Goal: Download file/media

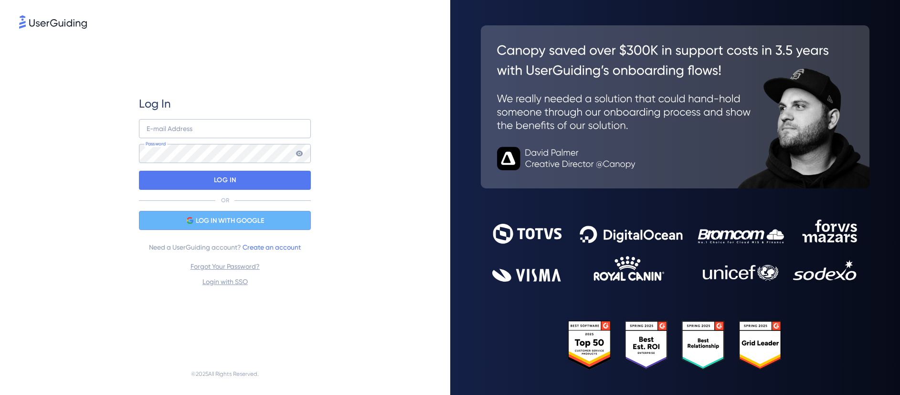
click at [232, 219] on span "LOG IN WITH GOOGLE" at bounding box center [230, 220] width 68 height 11
click at [223, 217] on span "LOG IN WITH GOOGLE" at bounding box center [230, 220] width 68 height 11
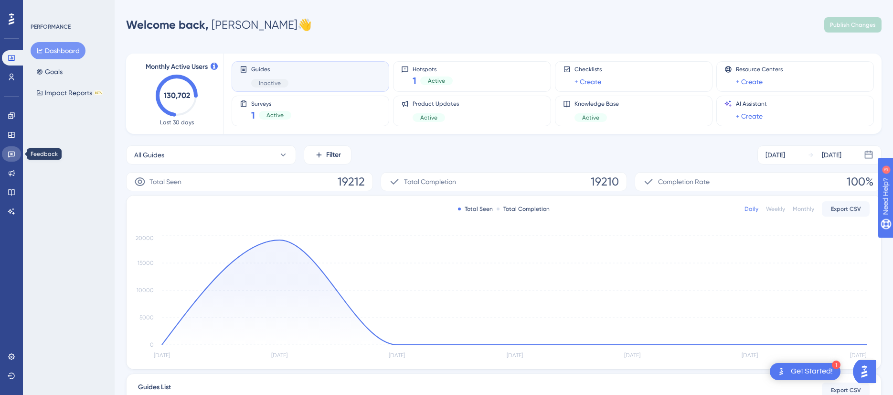
click at [12, 151] on icon at bounding box center [11, 154] width 7 height 6
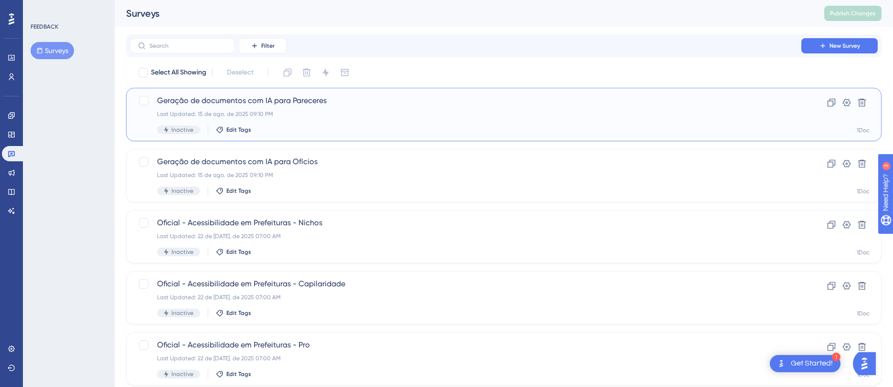
click at [323, 103] on span "Geração de documentos com IA para Pareceres" at bounding box center [465, 100] width 617 height 11
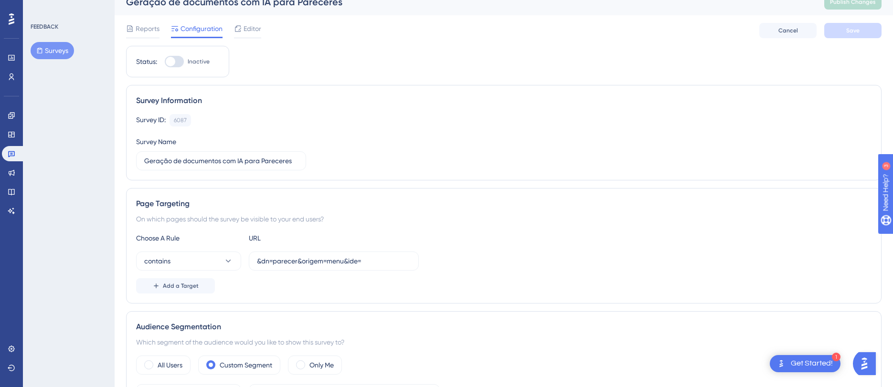
scroll to position [17, 0]
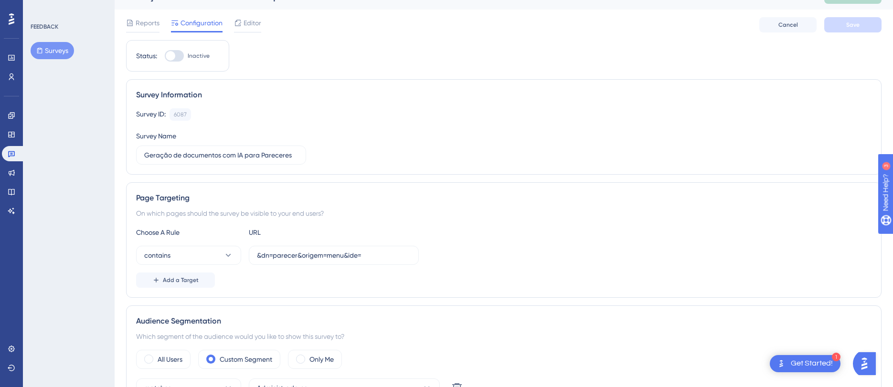
click at [146, 15] on div "Reports Configuration Editor Cancel Save" at bounding box center [504, 25] width 756 height 31
click at [129, 30] on div "Reports" at bounding box center [142, 24] width 33 height 15
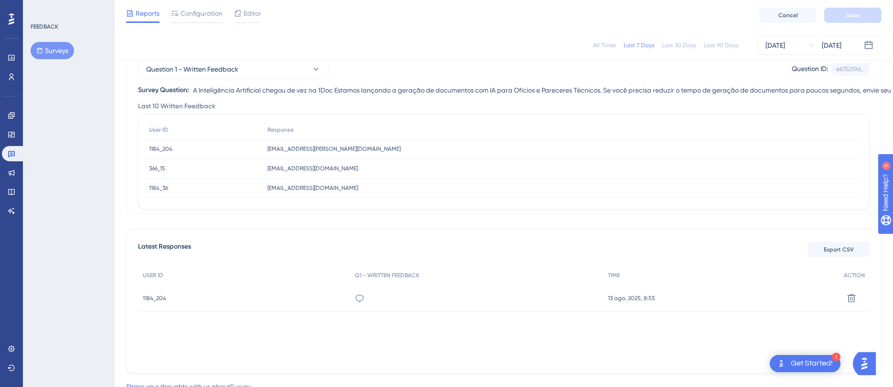
scroll to position [137, 0]
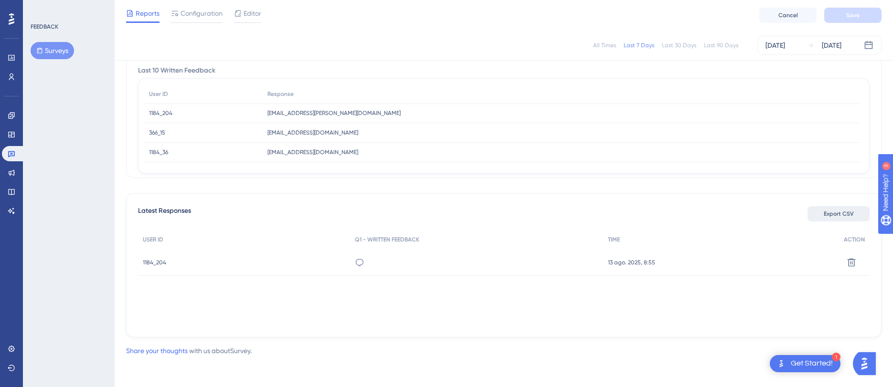
click at [851, 215] on span "Export CSV" at bounding box center [839, 214] width 30 height 8
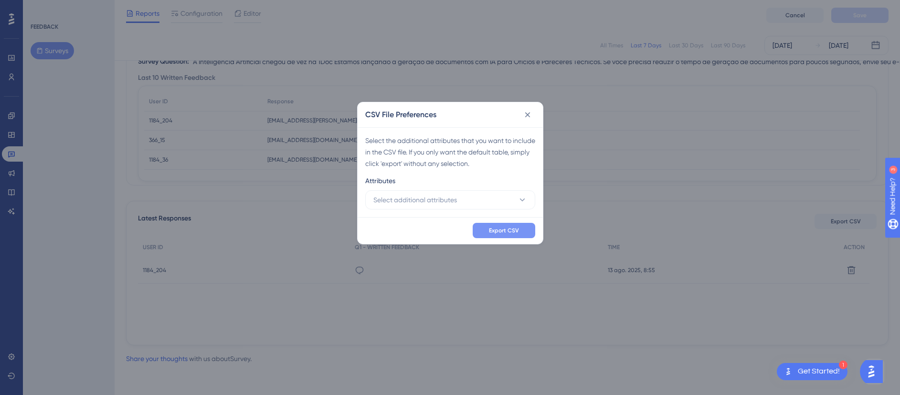
click at [500, 233] on span "Export CSV" at bounding box center [504, 230] width 30 height 8
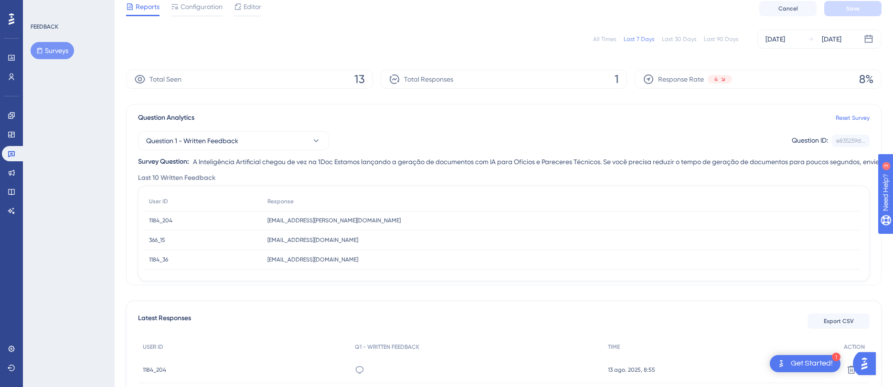
scroll to position [0, 0]
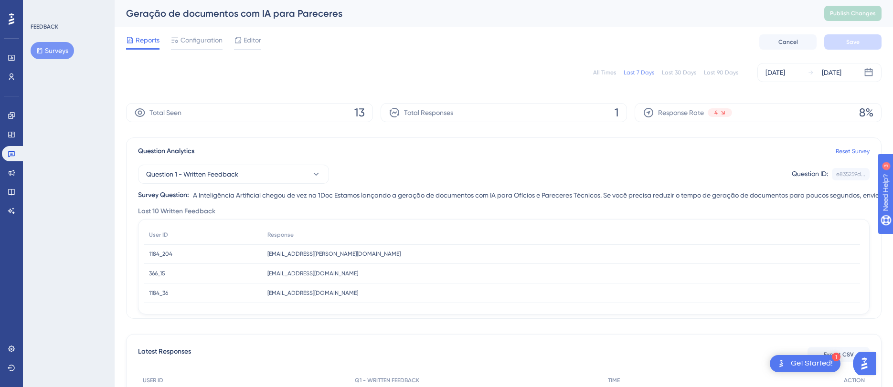
click at [604, 75] on div "All Times" at bounding box center [604, 73] width 23 height 8
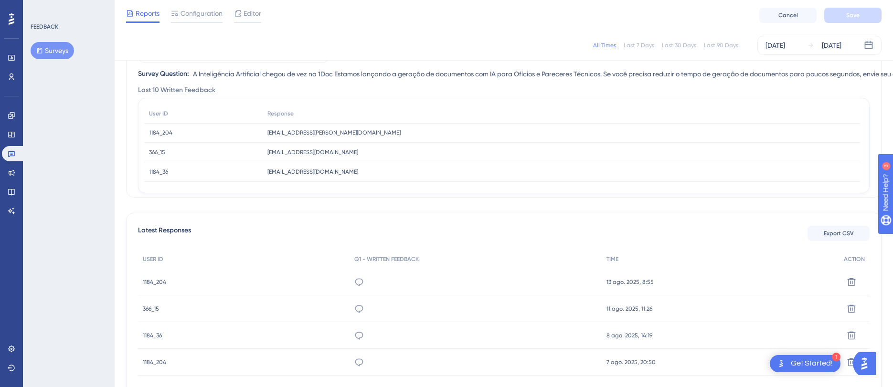
scroll to position [179, 0]
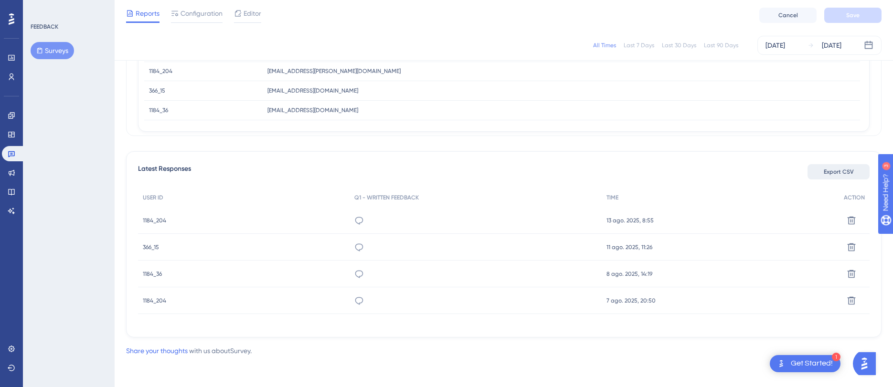
click at [844, 169] on span "Export CSV" at bounding box center [839, 172] width 30 height 8
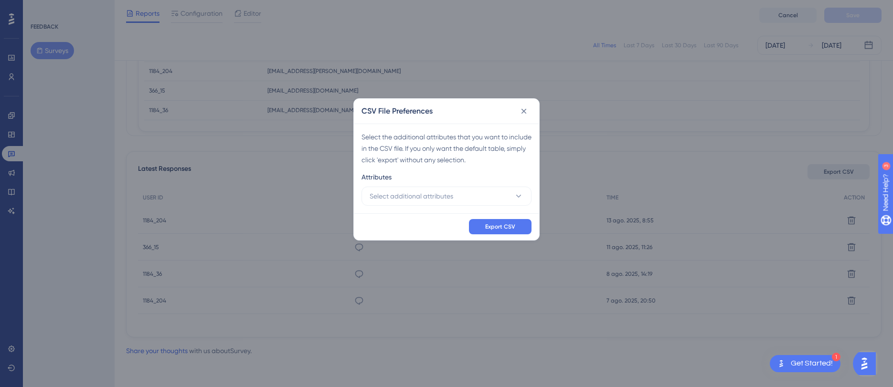
scroll to position [172, 0]
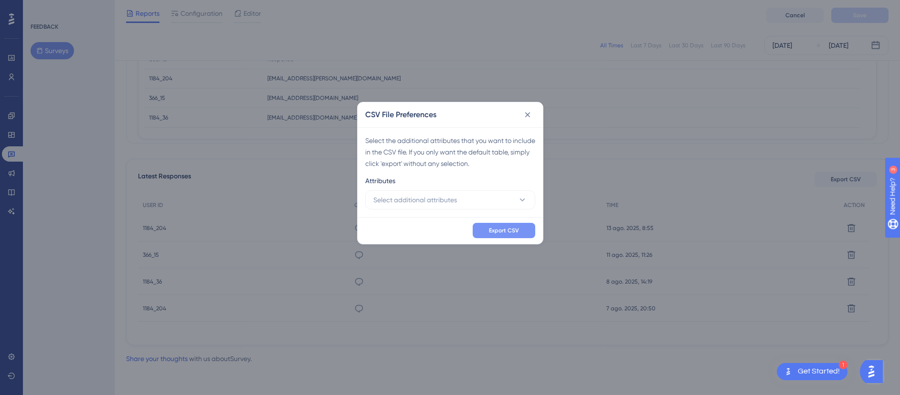
click at [489, 234] on button "Export CSV" at bounding box center [504, 230] width 63 height 15
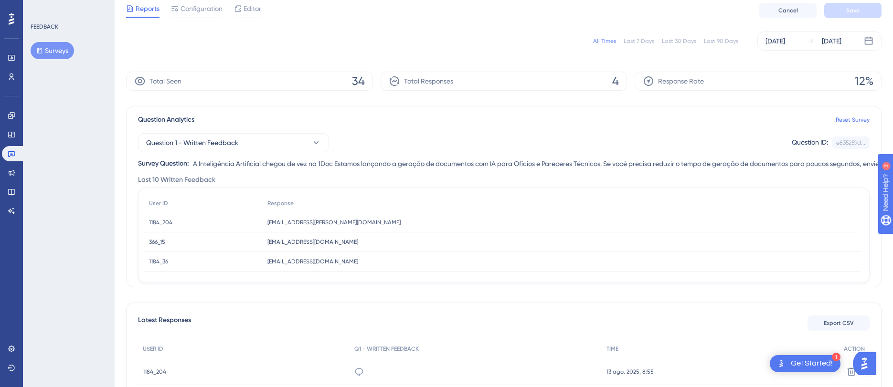
scroll to position [0, 0]
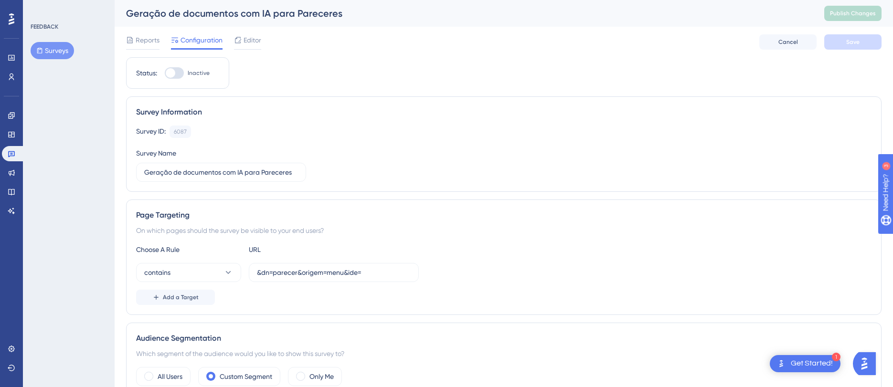
scroll to position [17, 0]
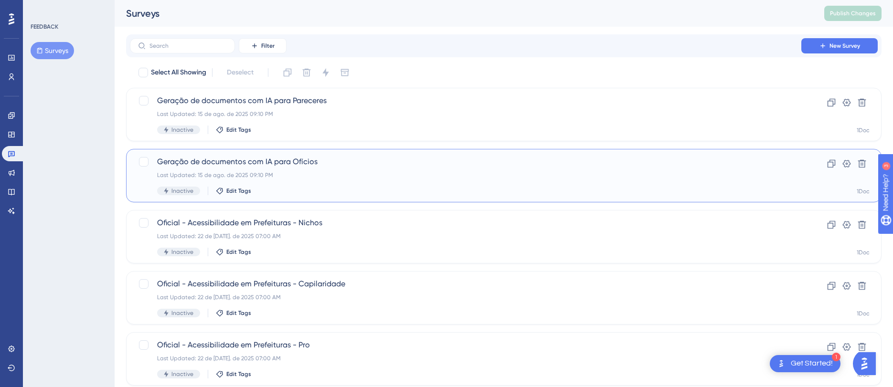
click at [267, 161] on span "Geração de documentos com IA para Ofícios" at bounding box center [465, 161] width 617 height 11
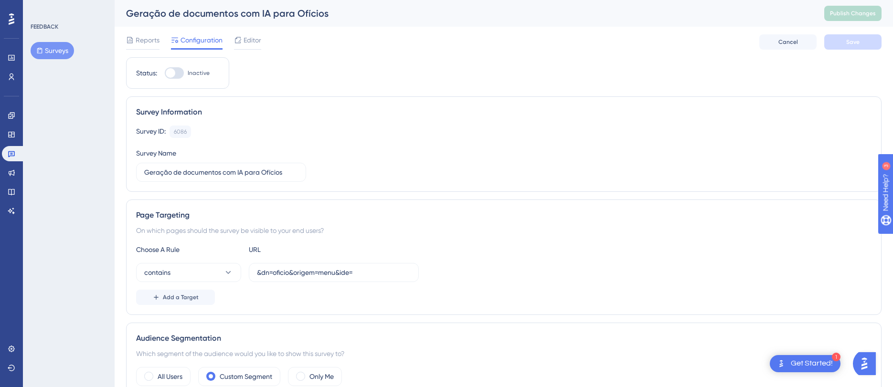
click at [146, 43] on span "Reports" at bounding box center [148, 39] width 24 height 11
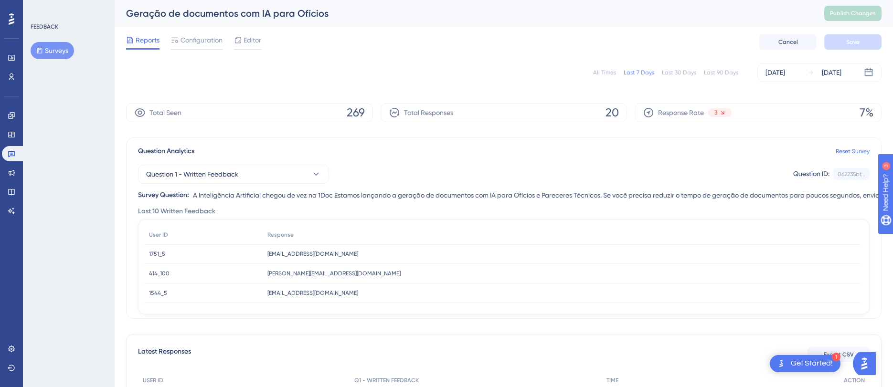
click at [599, 69] on div "All Times" at bounding box center [604, 73] width 23 height 8
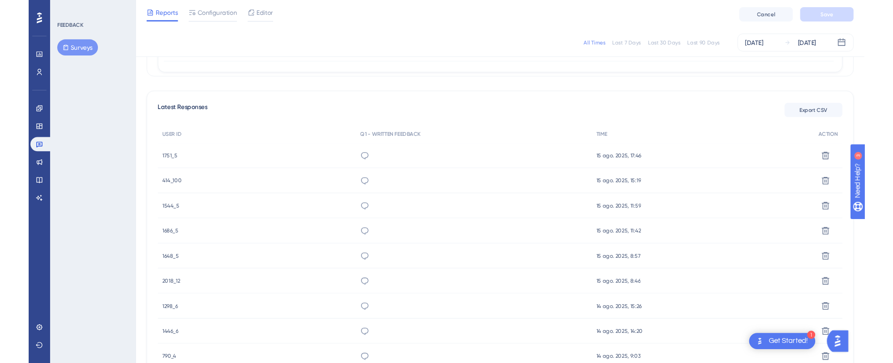
scroll to position [223, 0]
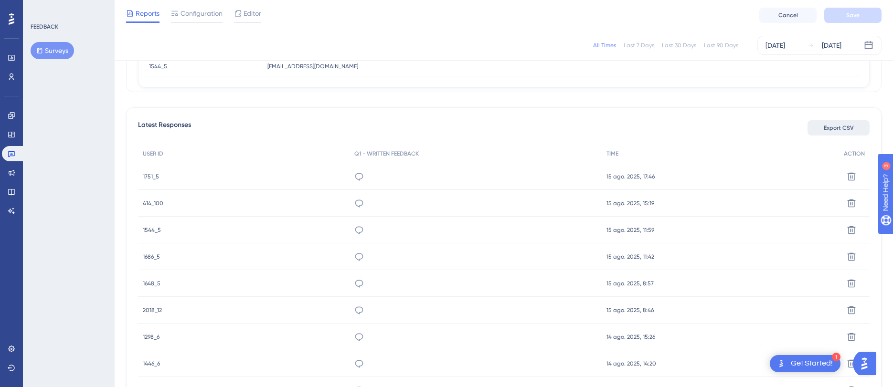
click at [840, 131] on span "Export CSV" at bounding box center [839, 128] width 30 height 8
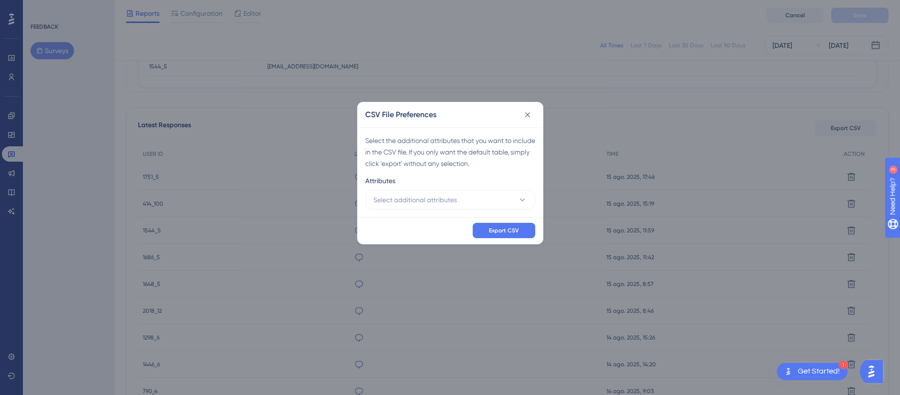
click at [514, 239] on div "Export CSV" at bounding box center [450, 230] width 185 height 27
click at [514, 226] on button "Export CSV" at bounding box center [504, 230] width 63 height 15
